Goal: Share content: Share content

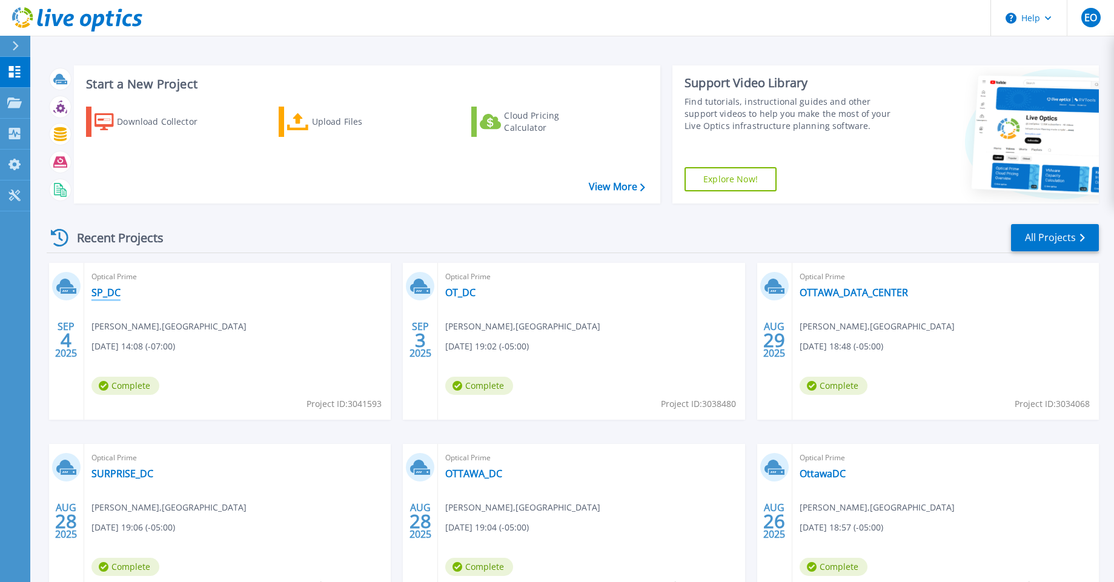
click at [96, 294] on link "SP_DC" at bounding box center [105, 293] width 29 height 12
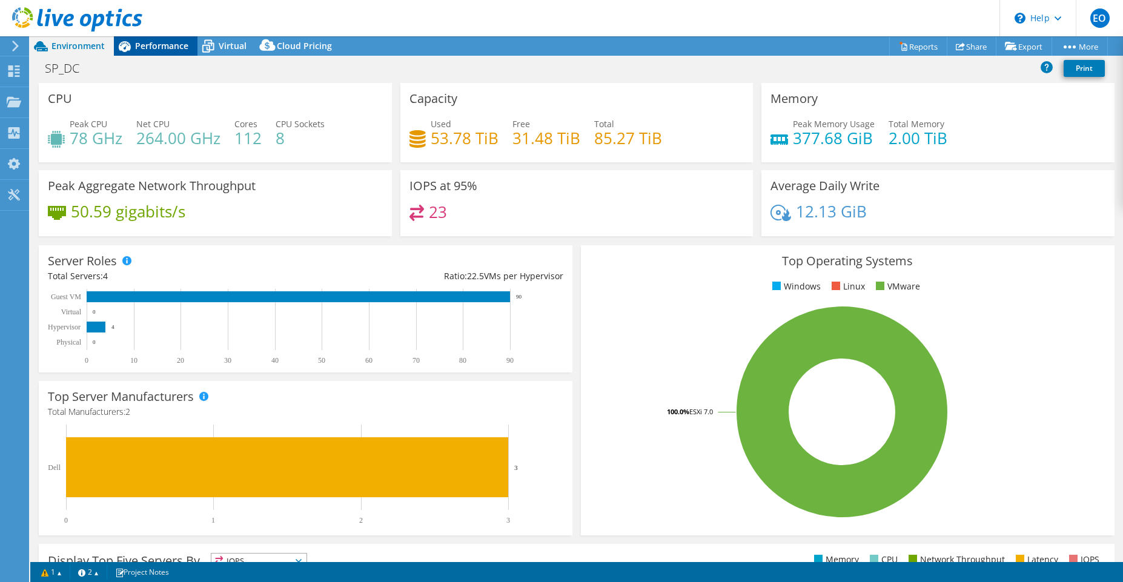
click at [161, 47] on span "Performance" at bounding box center [161, 46] width 53 height 12
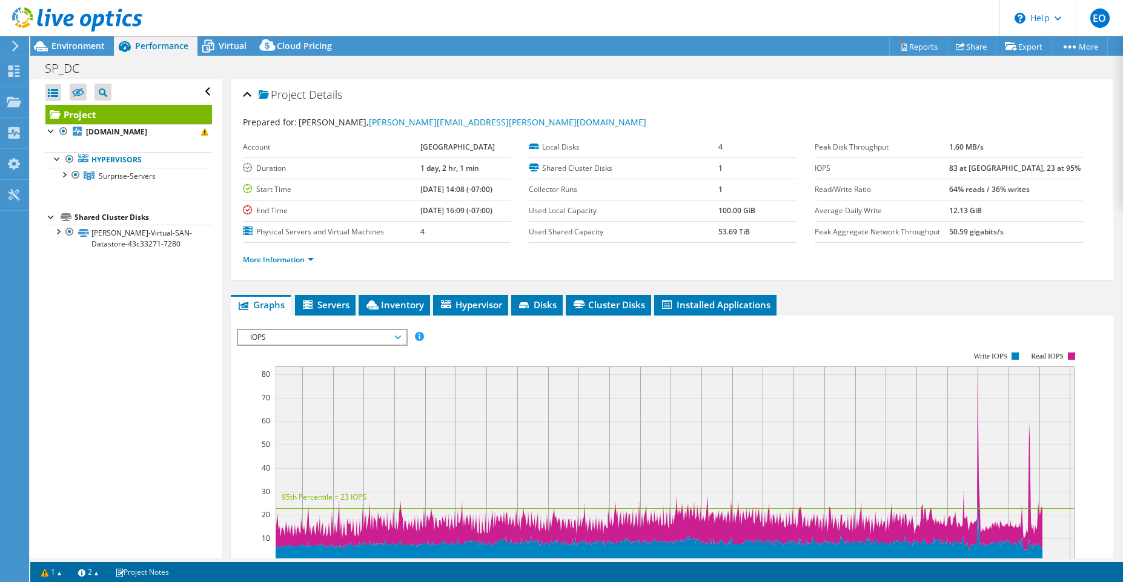
click at [16, 48] on icon at bounding box center [15, 46] width 9 height 11
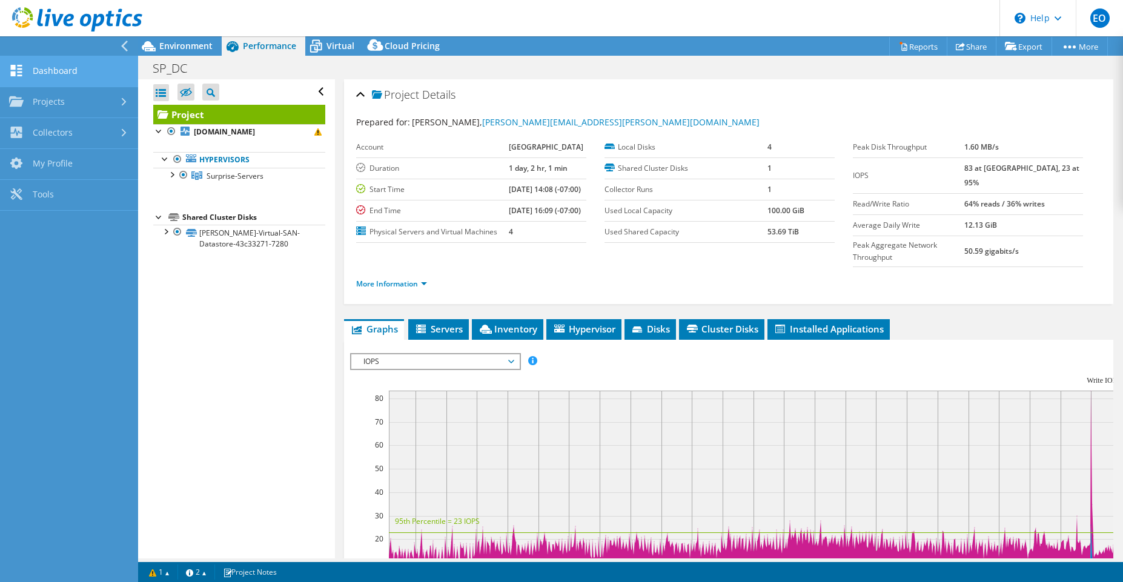
click at [53, 74] on link "Dashboard" at bounding box center [69, 71] width 138 height 31
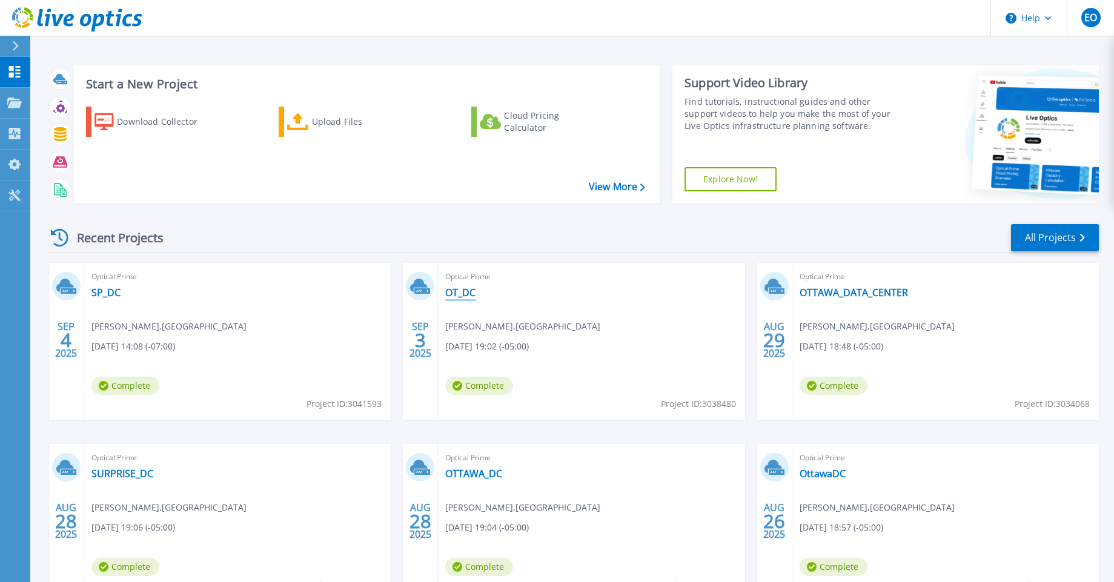
click at [460, 291] on link "OT_DC" at bounding box center [460, 293] width 30 height 12
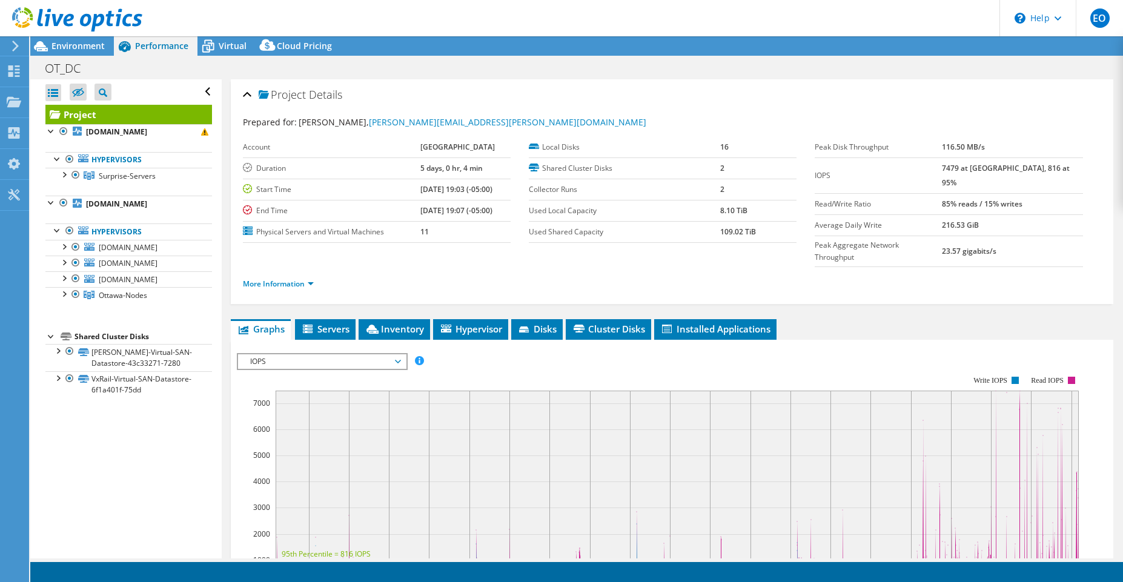
select select "USD"
click at [956, 47] on icon at bounding box center [960, 46] width 9 height 9
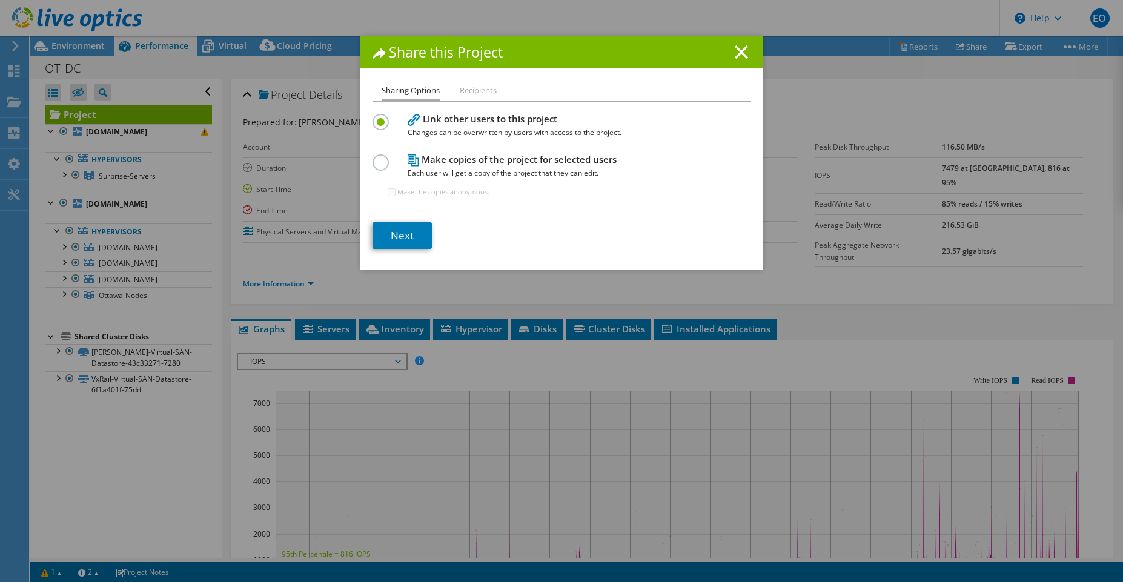
click at [479, 93] on li "Recipients" at bounding box center [478, 91] width 37 height 15
click at [471, 88] on li "Recipients" at bounding box center [478, 91] width 37 height 15
click at [409, 233] on link "Next" at bounding box center [402, 235] width 59 height 27
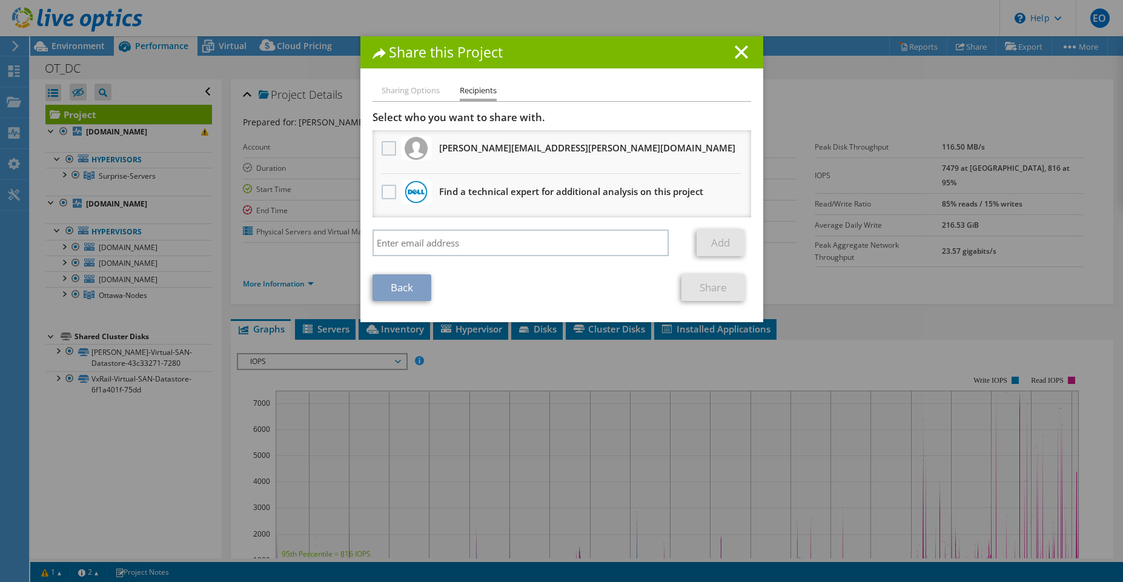
click at [385, 150] on label at bounding box center [391, 148] width 18 height 15
click at [0, 0] on input "checkbox" at bounding box center [0, 0] width 0 height 0
click at [721, 288] on link "Share" at bounding box center [714, 287] width 64 height 27
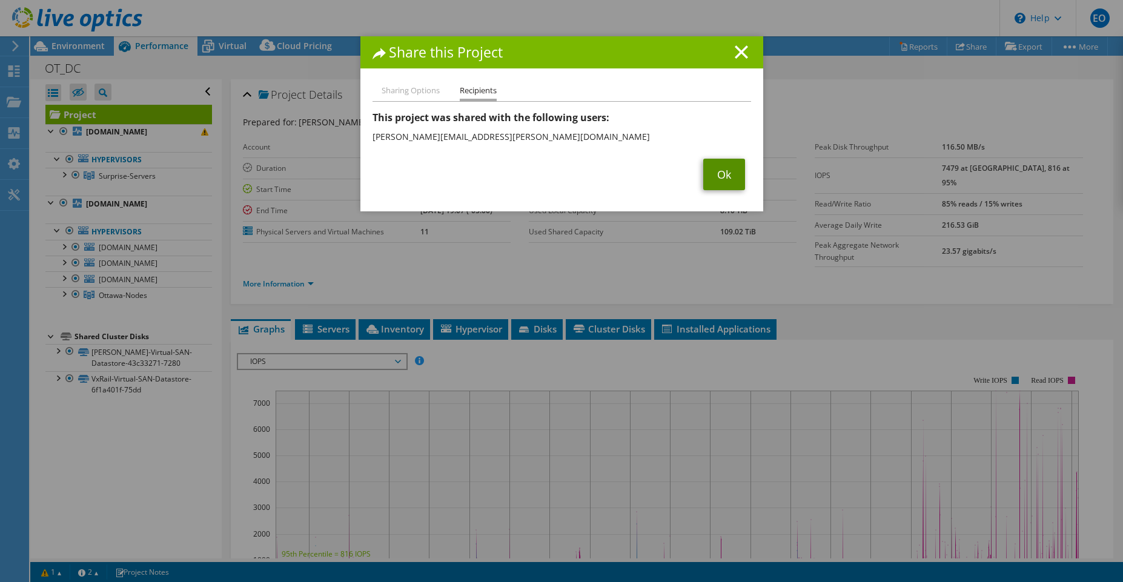
click at [722, 177] on link "Ok" at bounding box center [724, 175] width 42 height 32
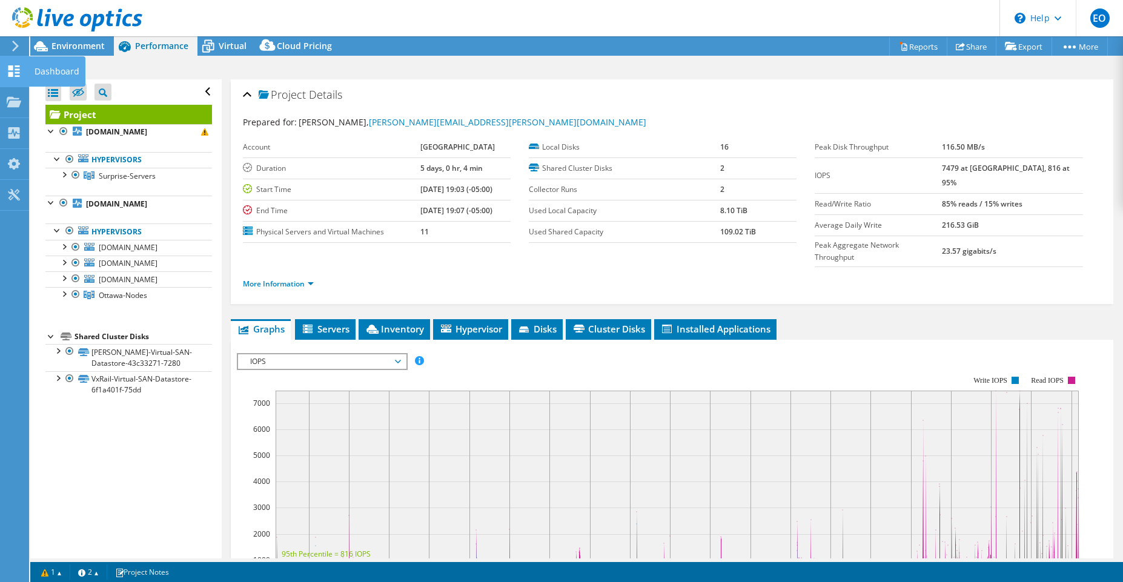
click at [35, 70] on div "Dashboard" at bounding box center [56, 71] width 57 height 30
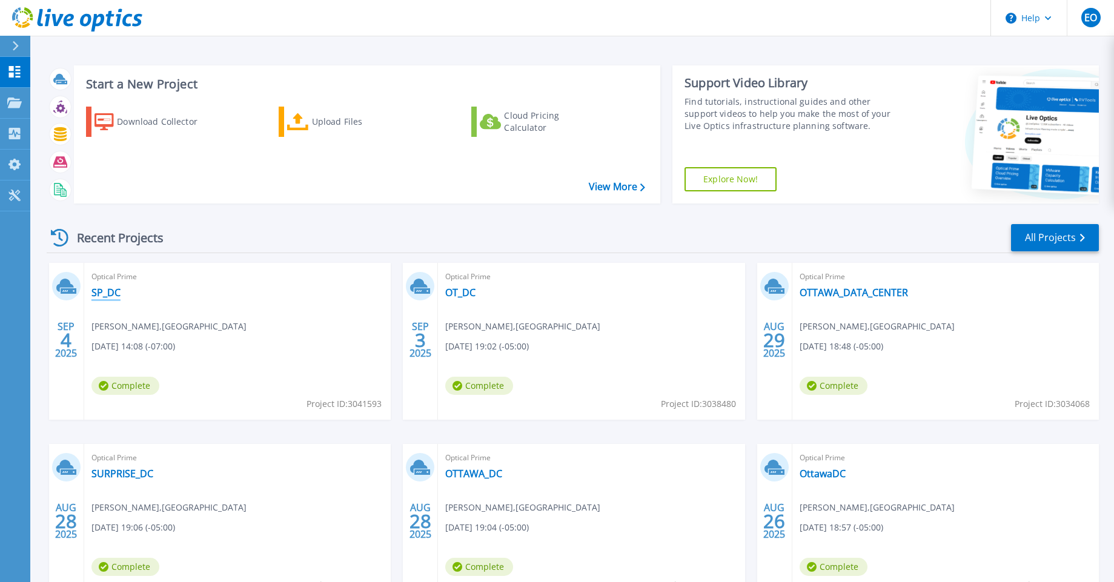
click at [100, 291] on link "SP_DC" at bounding box center [105, 293] width 29 height 12
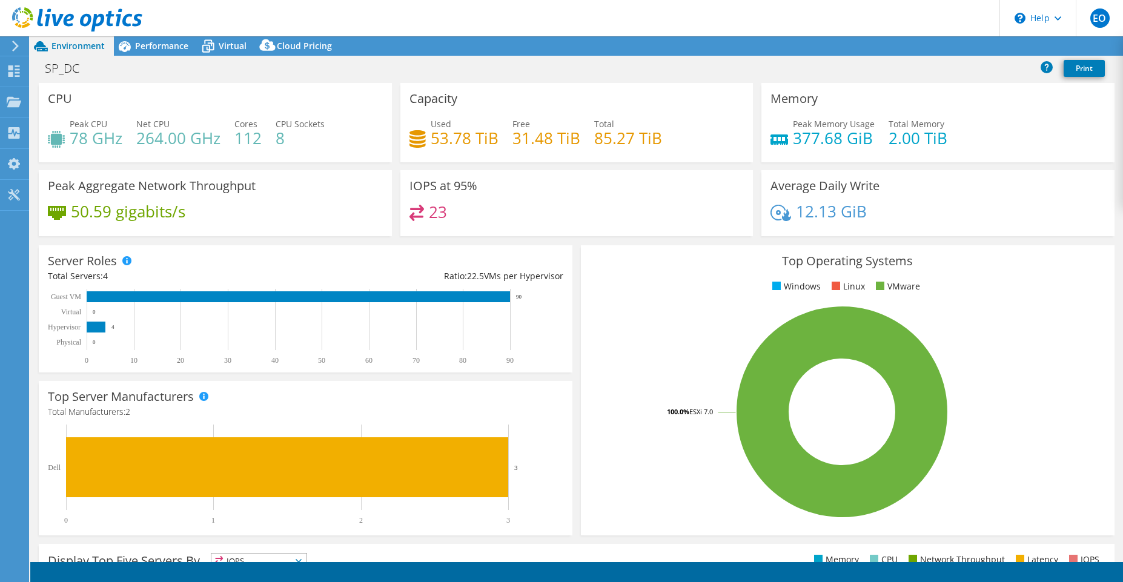
select select "USD"
click at [171, 48] on span "Performance" at bounding box center [161, 46] width 53 height 12
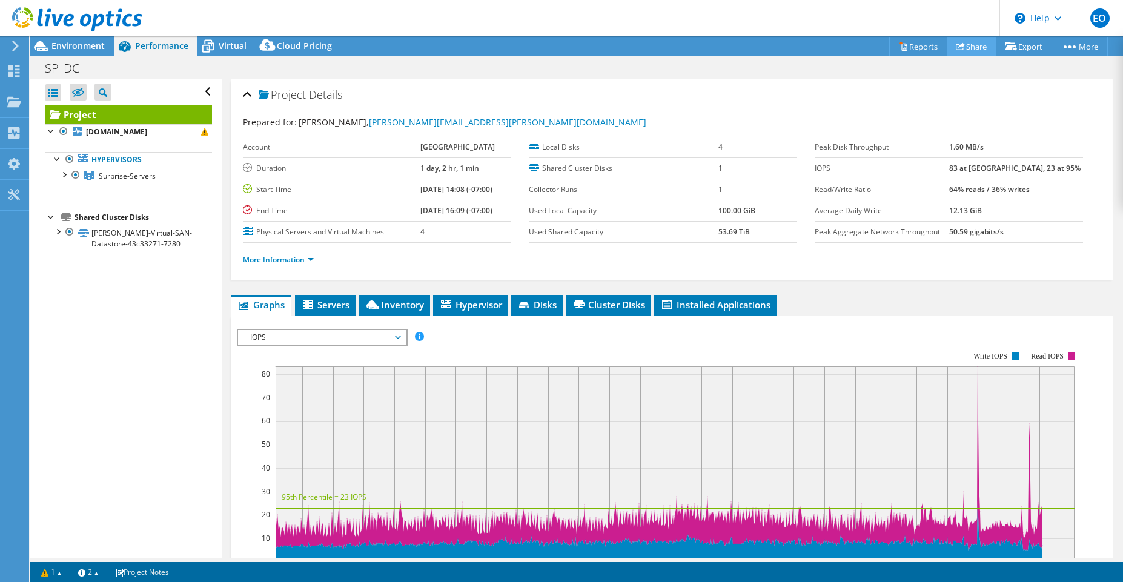
click at [959, 47] on link "Share" at bounding box center [972, 46] width 50 height 19
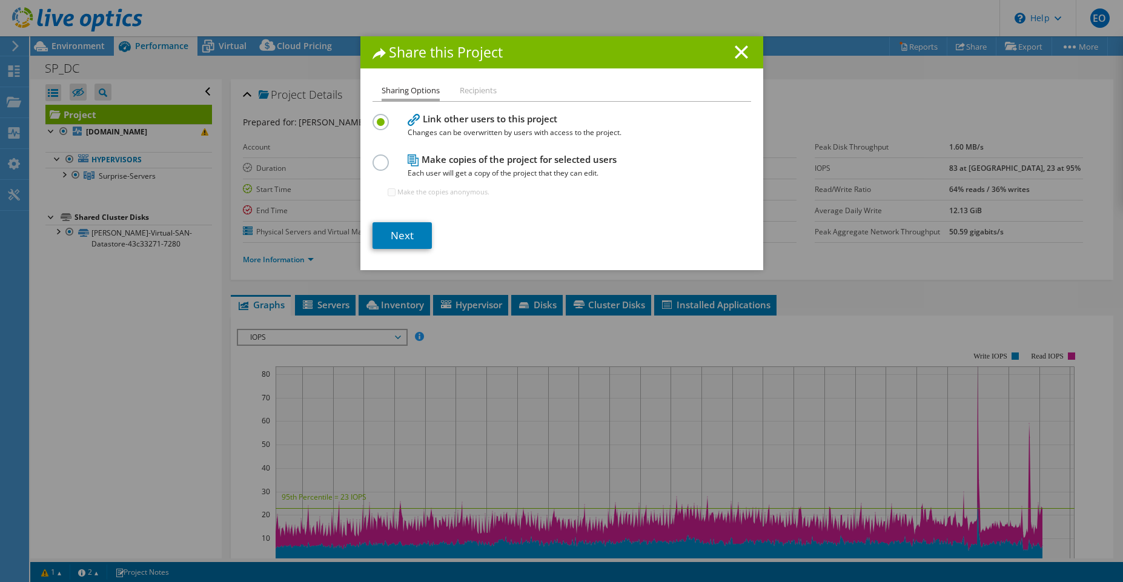
click at [375, 158] on label at bounding box center [383, 155] width 21 height 3
click at [0, 0] on input "radio" at bounding box center [0, 0] width 0 height 0
click at [404, 236] on link "Next" at bounding box center [402, 235] width 59 height 27
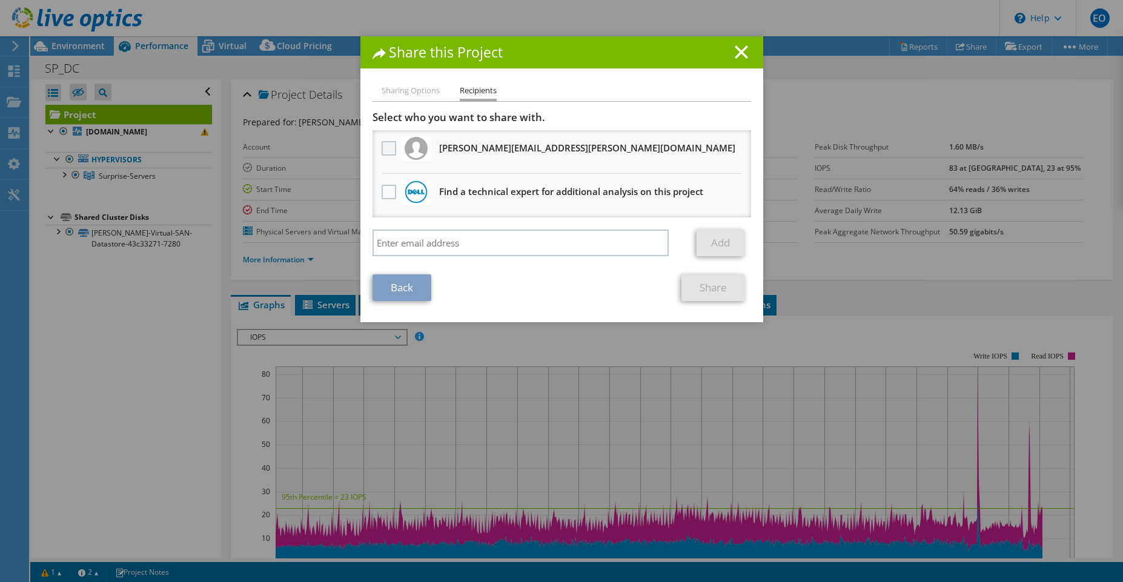
click at [382, 151] on label at bounding box center [391, 148] width 18 height 15
click at [0, 0] on input "checkbox" at bounding box center [0, 0] width 0 height 0
click at [393, 291] on link "Back" at bounding box center [402, 287] width 59 height 27
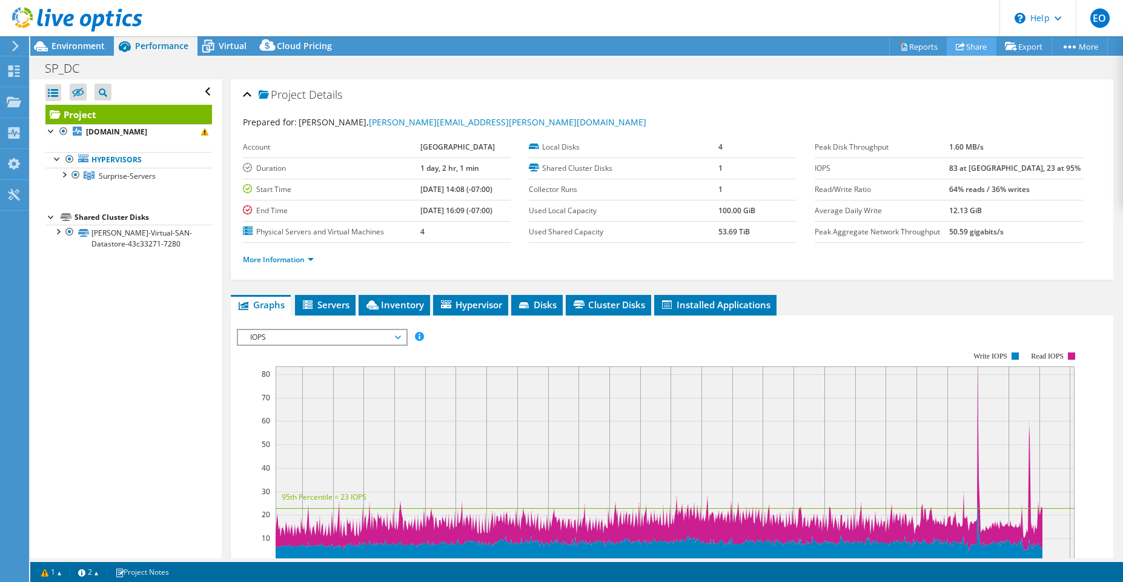
click at [956, 48] on icon at bounding box center [960, 46] width 9 height 9
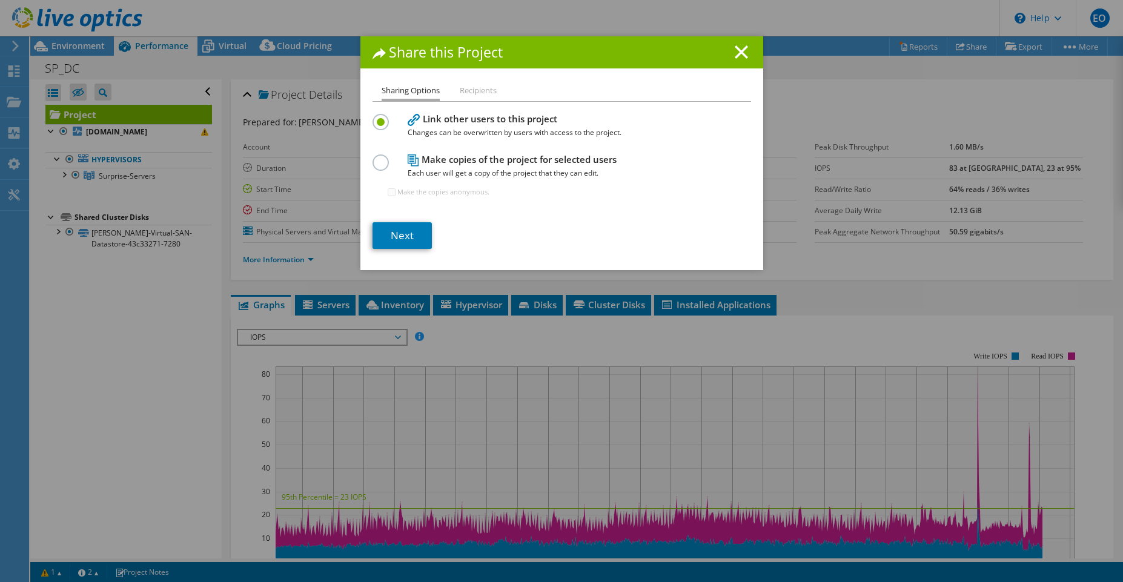
click at [376, 158] on label at bounding box center [383, 155] width 21 height 3
click at [0, 0] on input "radio" at bounding box center [0, 0] width 0 height 0
click at [411, 241] on link "Next" at bounding box center [402, 235] width 59 height 27
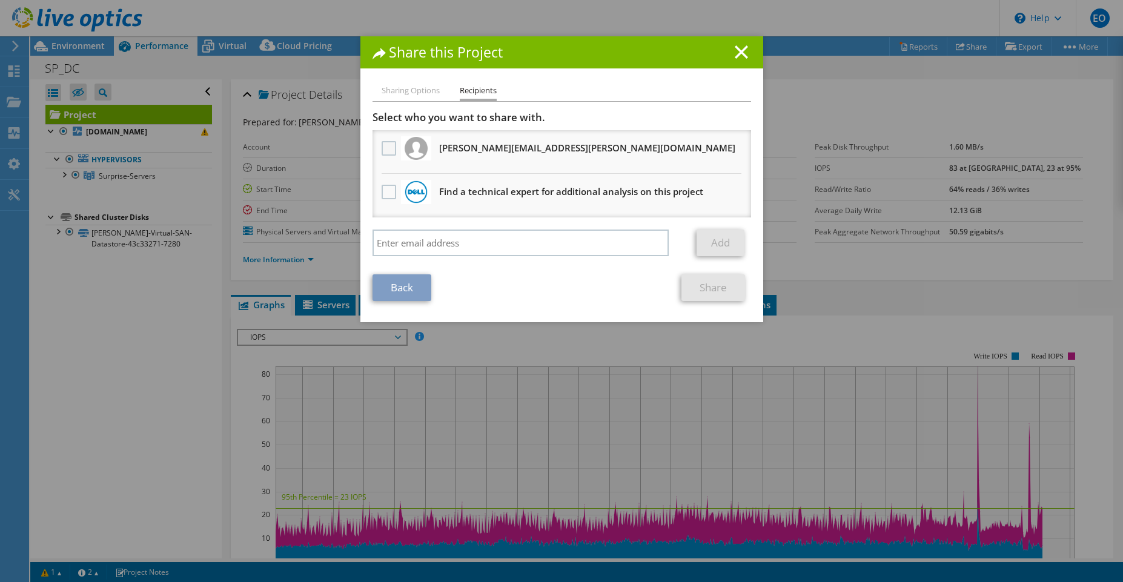
click at [385, 149] on label at bounding box center [391, 148] width 18 height 15
click at [0, 0] on input "checkbox" at bounding box center [0, 0] width 0 height 0
click at [706, 285] on link "Share" at bounding box center [714, 287] width 64 height 27
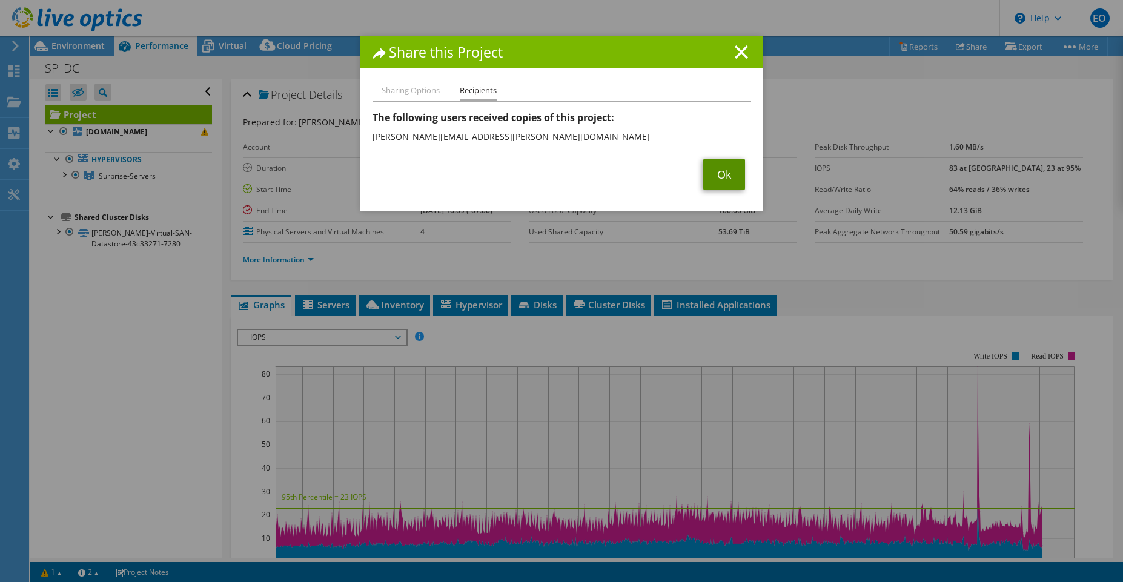
click at [720, 174] on link "Ok" at bounding box center [724, 175] width 42 height 32
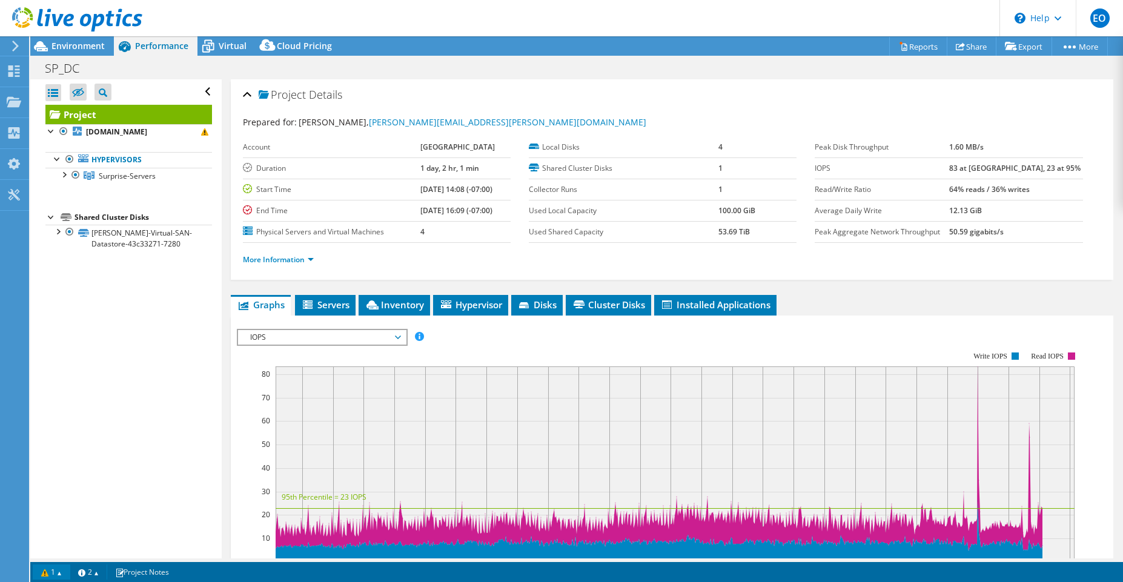
click at [58, 578] on link "1" at bounding box center [52, 572] width 38 height 15
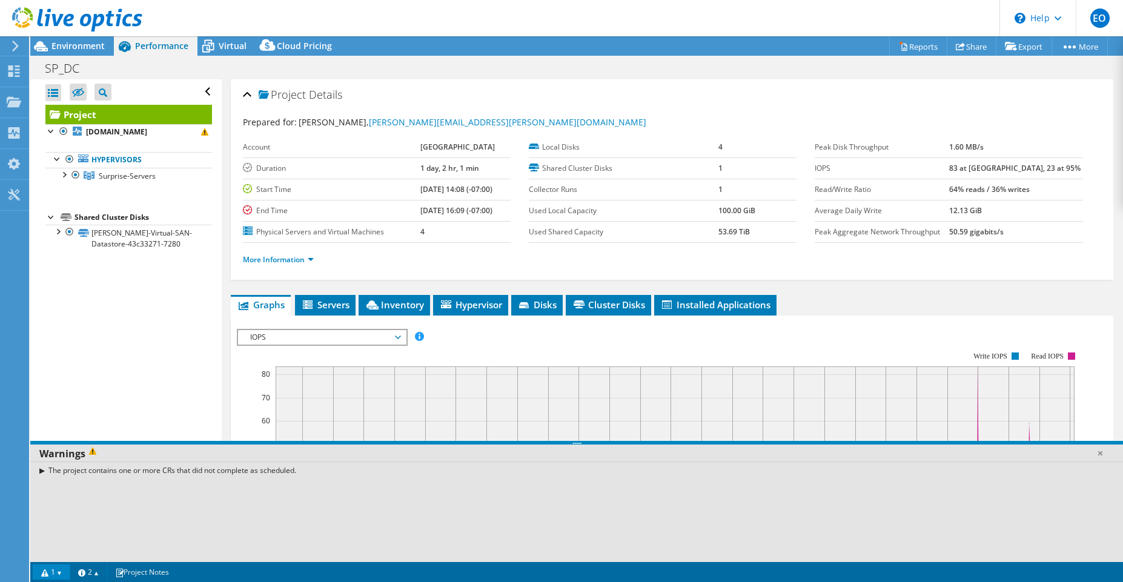
click at [44, 471] on div "The project contains one or more CRs that did not complete as scheduled." at bounding box center [576, 471] width 1093 height 18
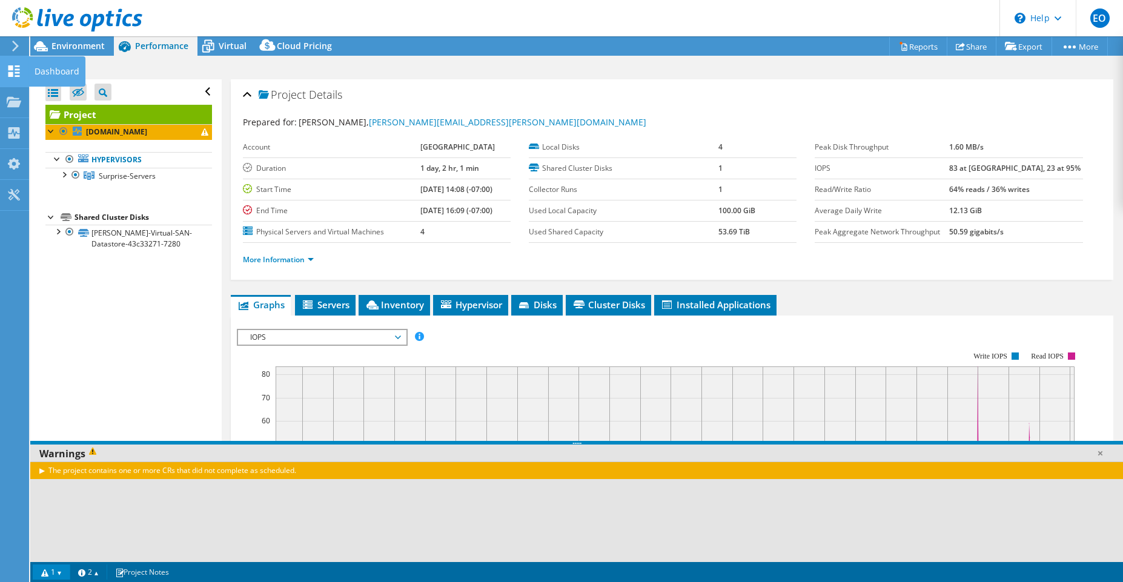
click at [12, 75] on use at bounding box center [14, 71] width 12 height 12
